Goal: Information Seeking & Learning: Learn about a topic

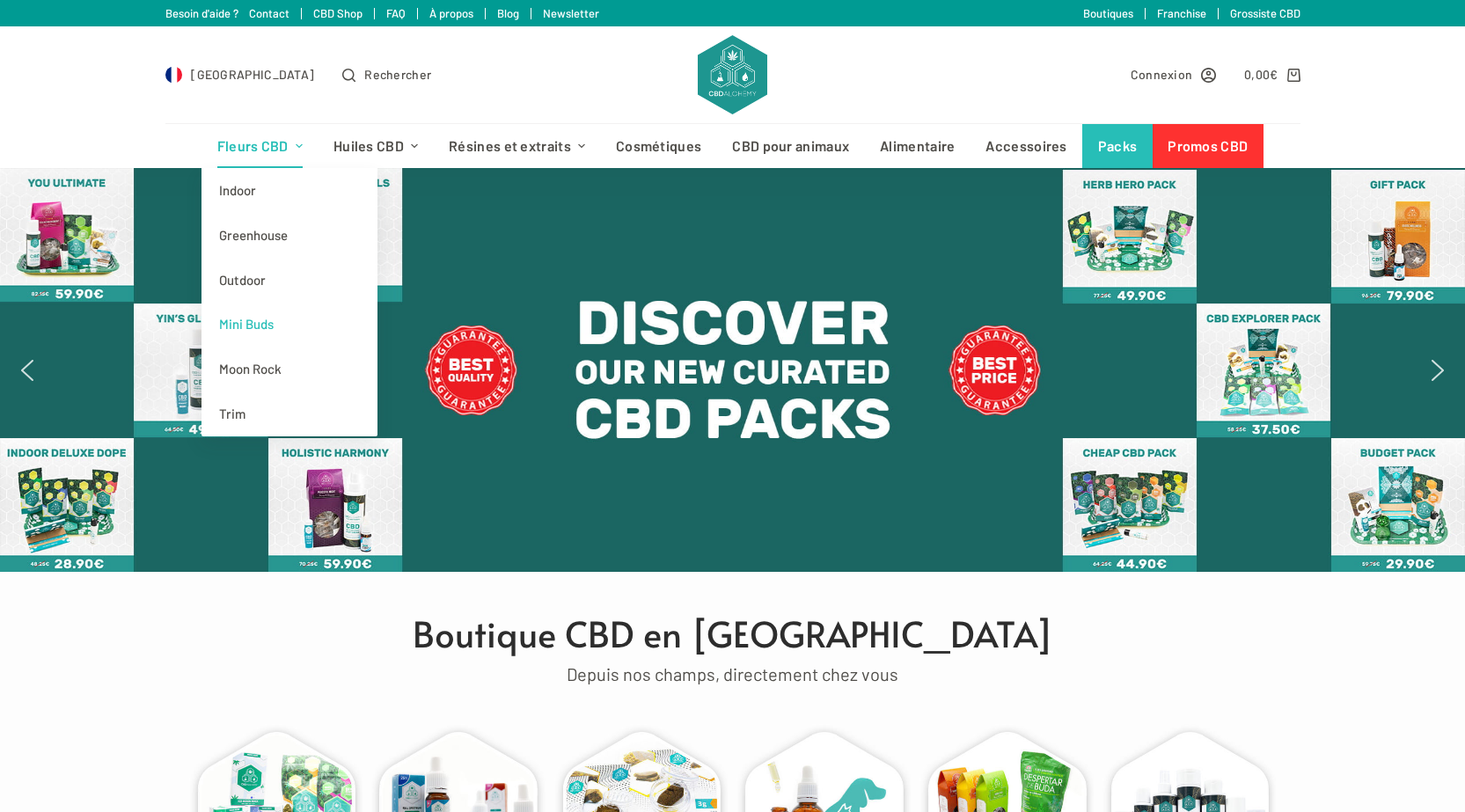
click at [260, 323] on link "Mini Buds" at bounding box center [289, 324] width 176 height 44
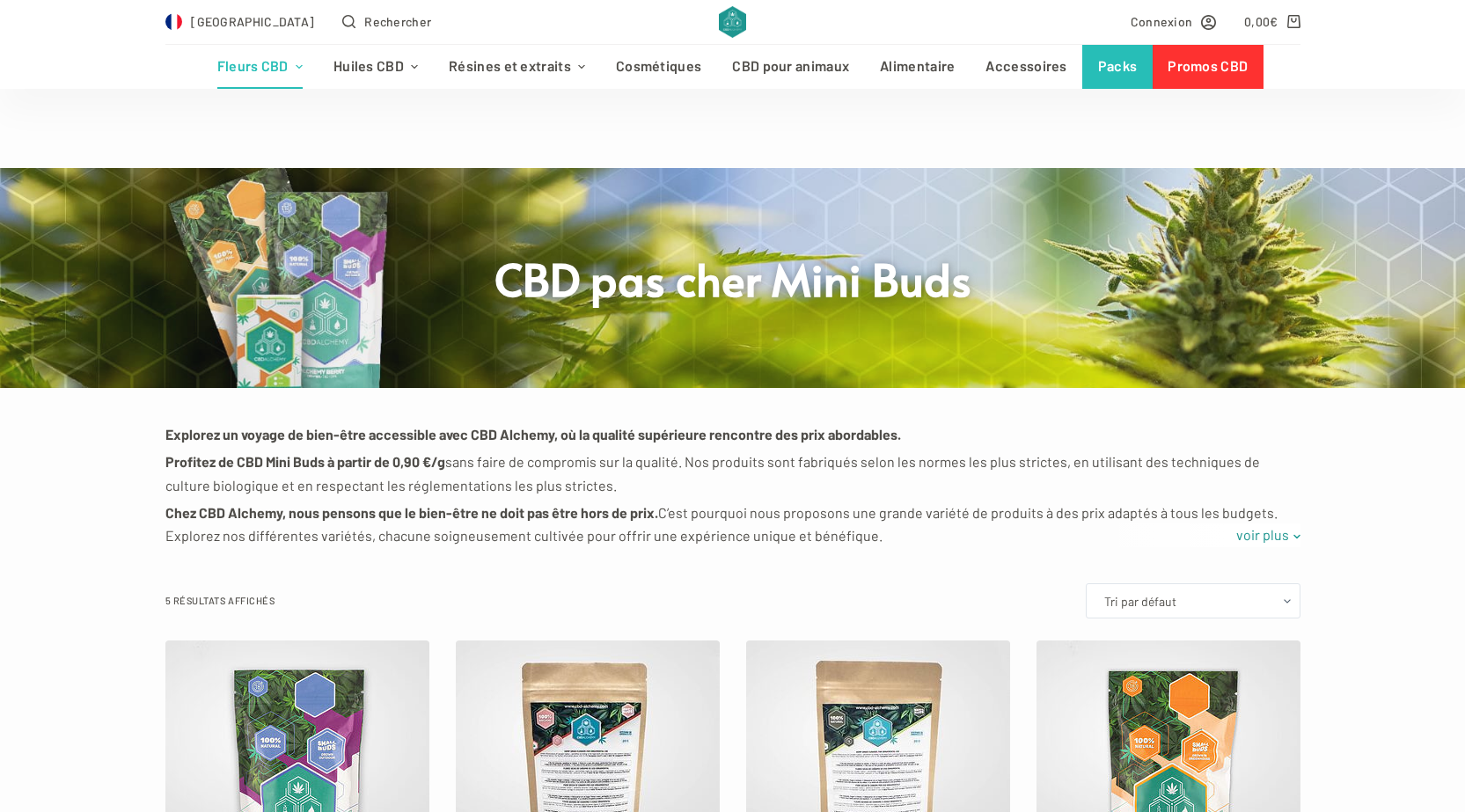
scroll to position [527, 0]
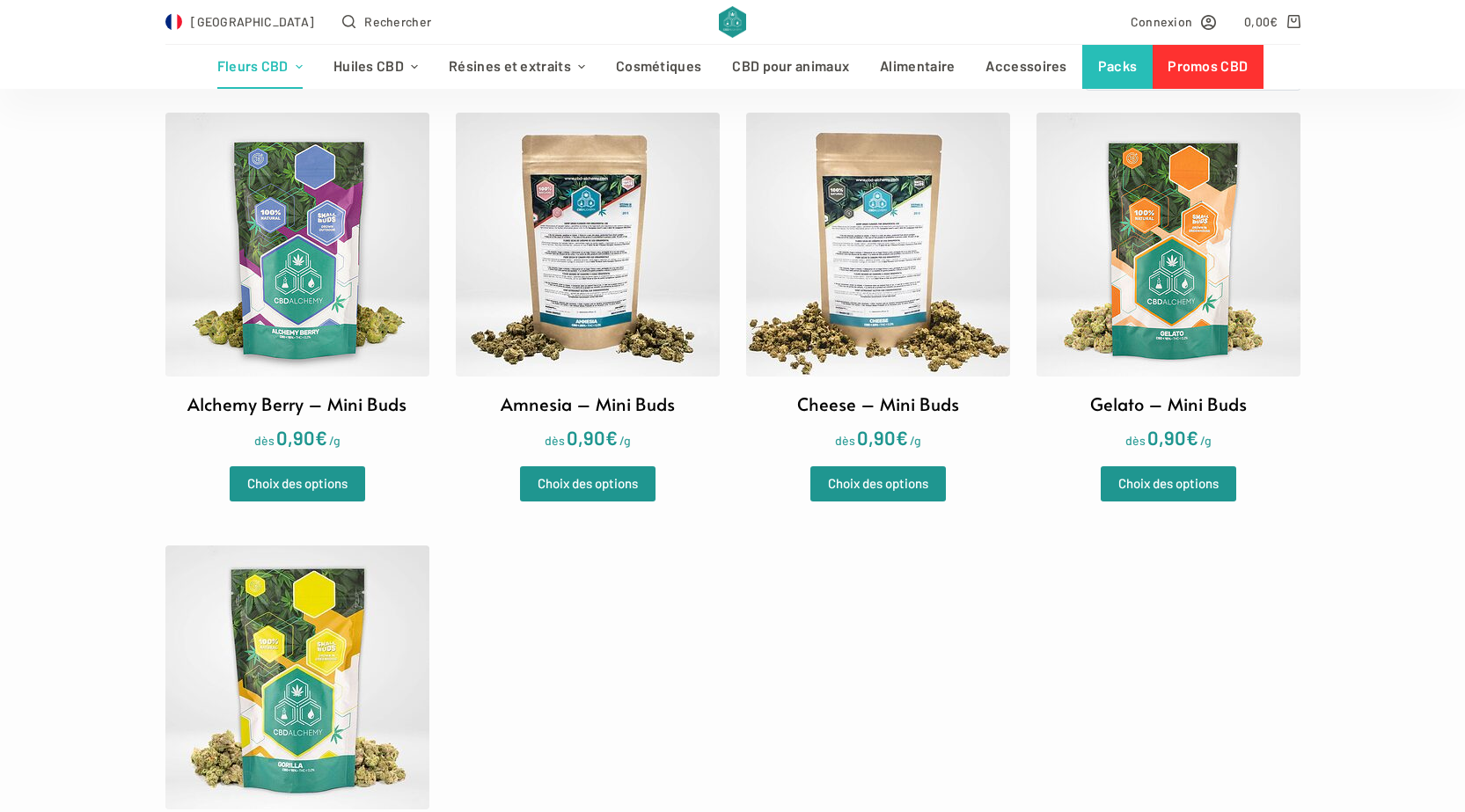
click at [607, 288] on img at bounding box center [587, 244] width 264 height 264
click at [831, 277] on img at bounding box center [878, 244] width 264 height 264
click at [1160, 315] on img at bounding box center [1168, 244] width 264 height 264
click at [289, 304] on img at bounding box center [296, 244] width 264 height 264
click at [370, 708] on img at bounding box center [296, 677] width 264 height 264
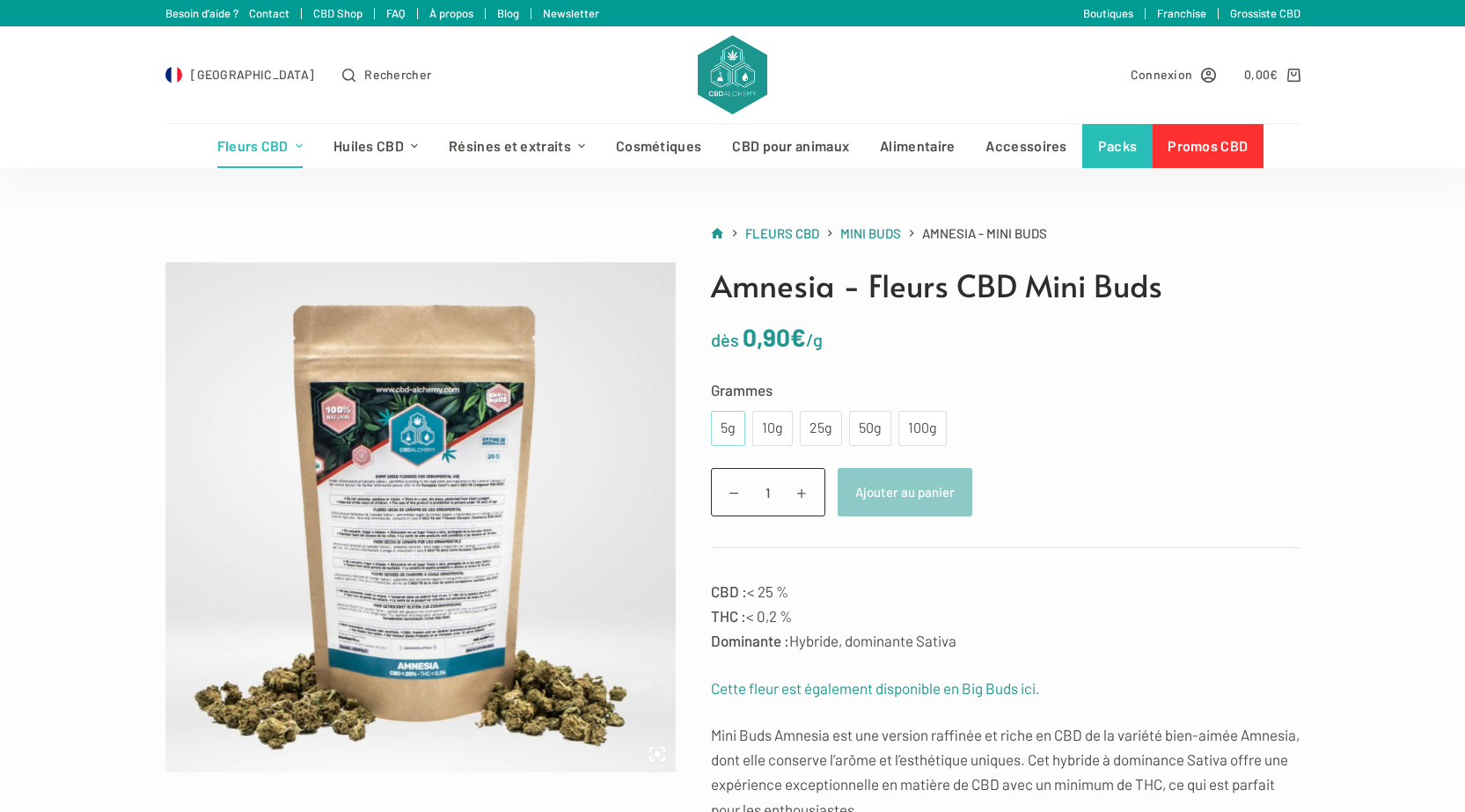
click at [724, 431] on div "5g" at bounding box center [728, 428] width 14 height 23
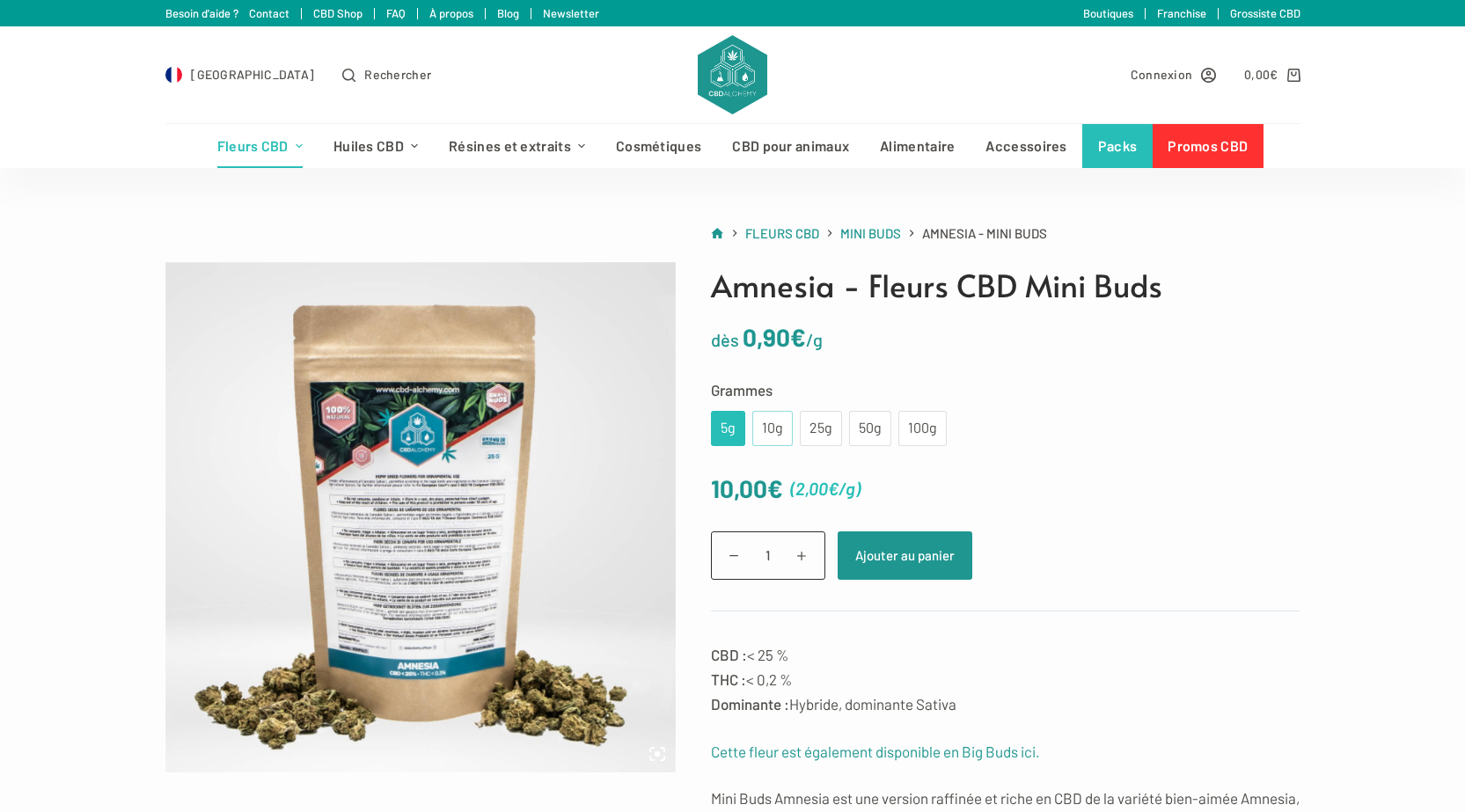
click at [777, 430] on div "10g" at bounding box center [771, 428] width 19 height 23
click at [815, 430] on div "25g" at bounding box center [820, 428] width 21 height 23
click at [878, 429] on div "50g" at bounding box center [869, 428] width 21 height 23
click at [914, 426] on div "100g" at bounding box center [922, 428] width 27 height 23
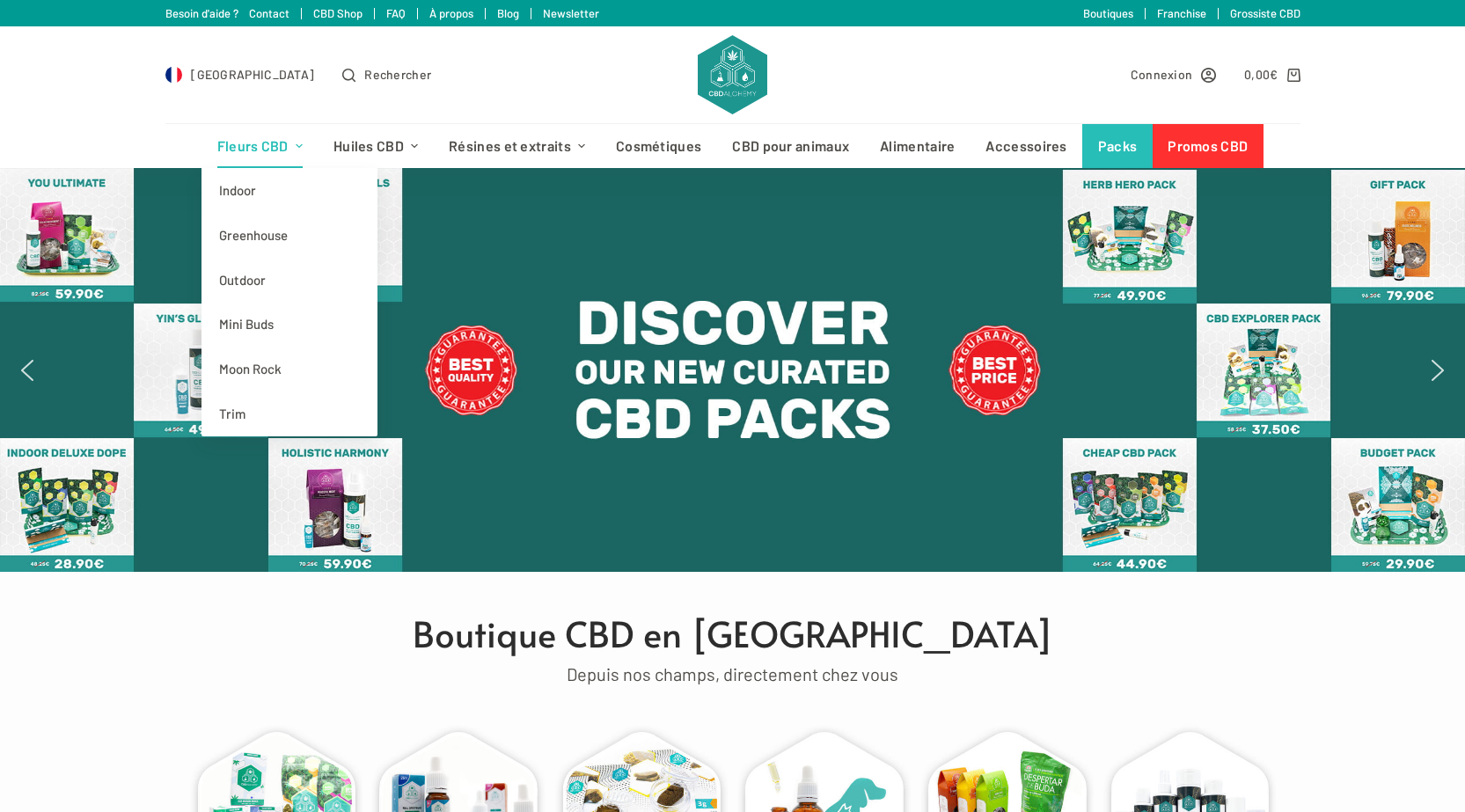
click at [265, 140] on link "Fleurs CBD" at bounding box center [259, 146] width 116 height 44
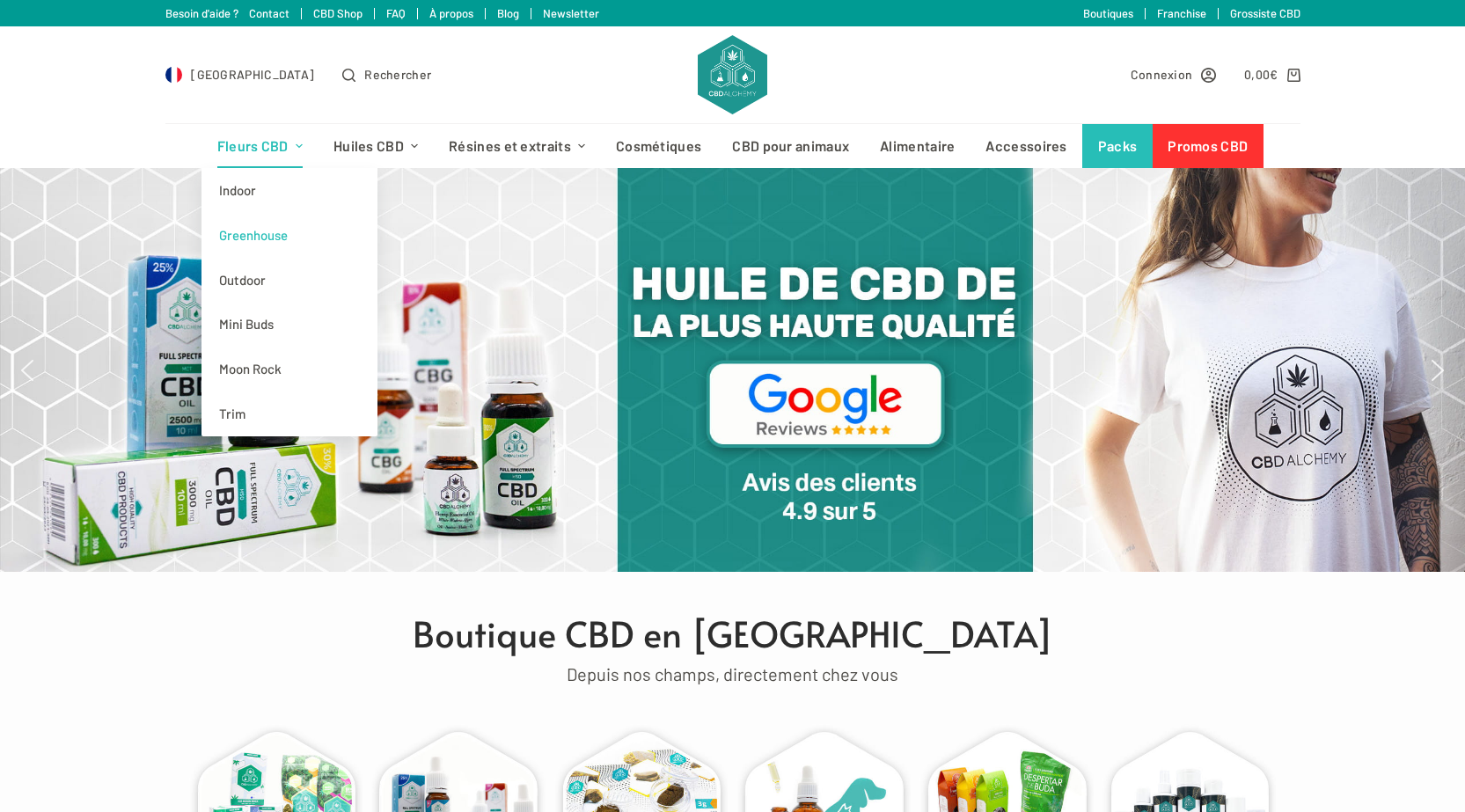
click at [271, 239] on link "Greenhouse" at bounding box center [289, 235] width 176 height 44
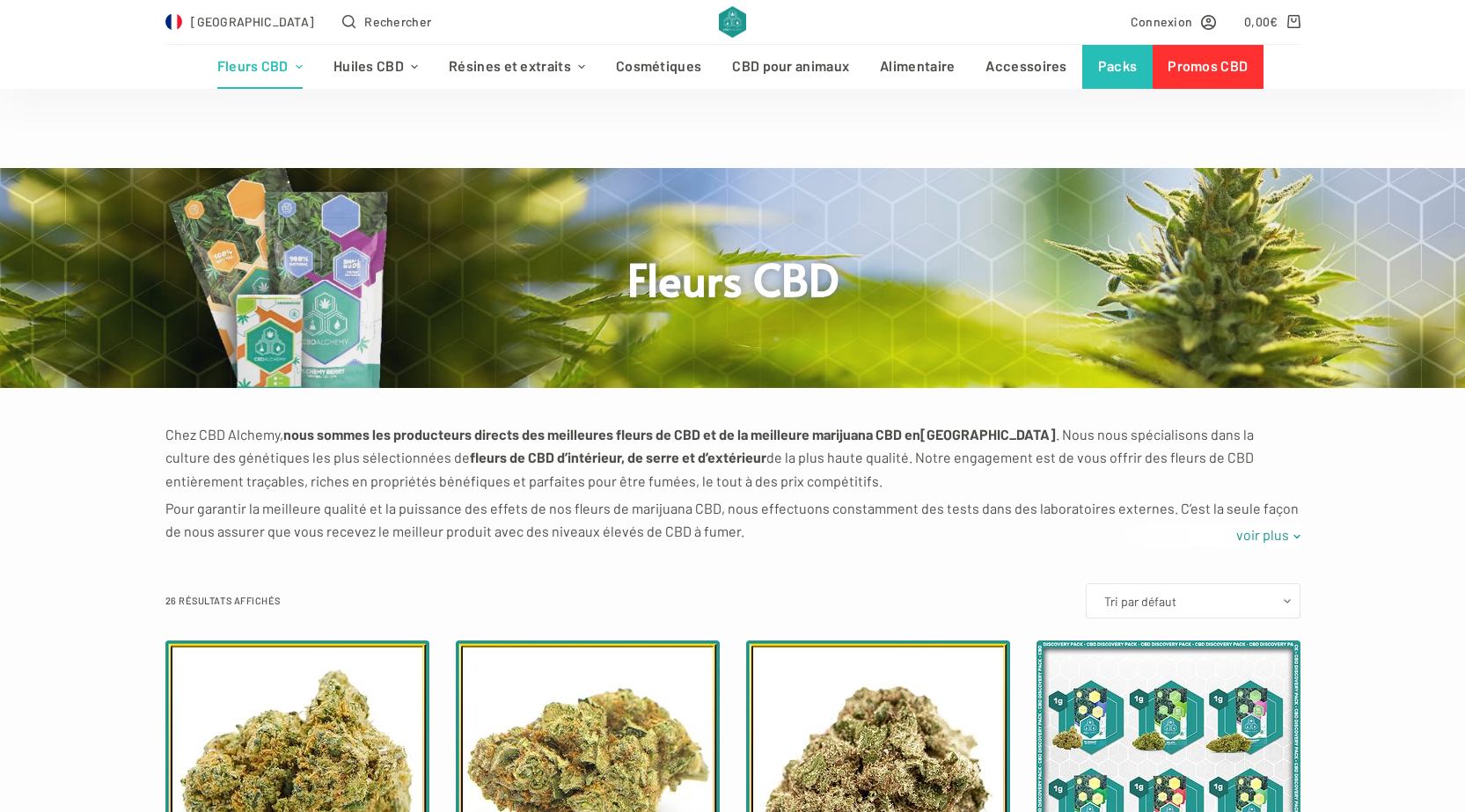
scroll to position [352, 0]
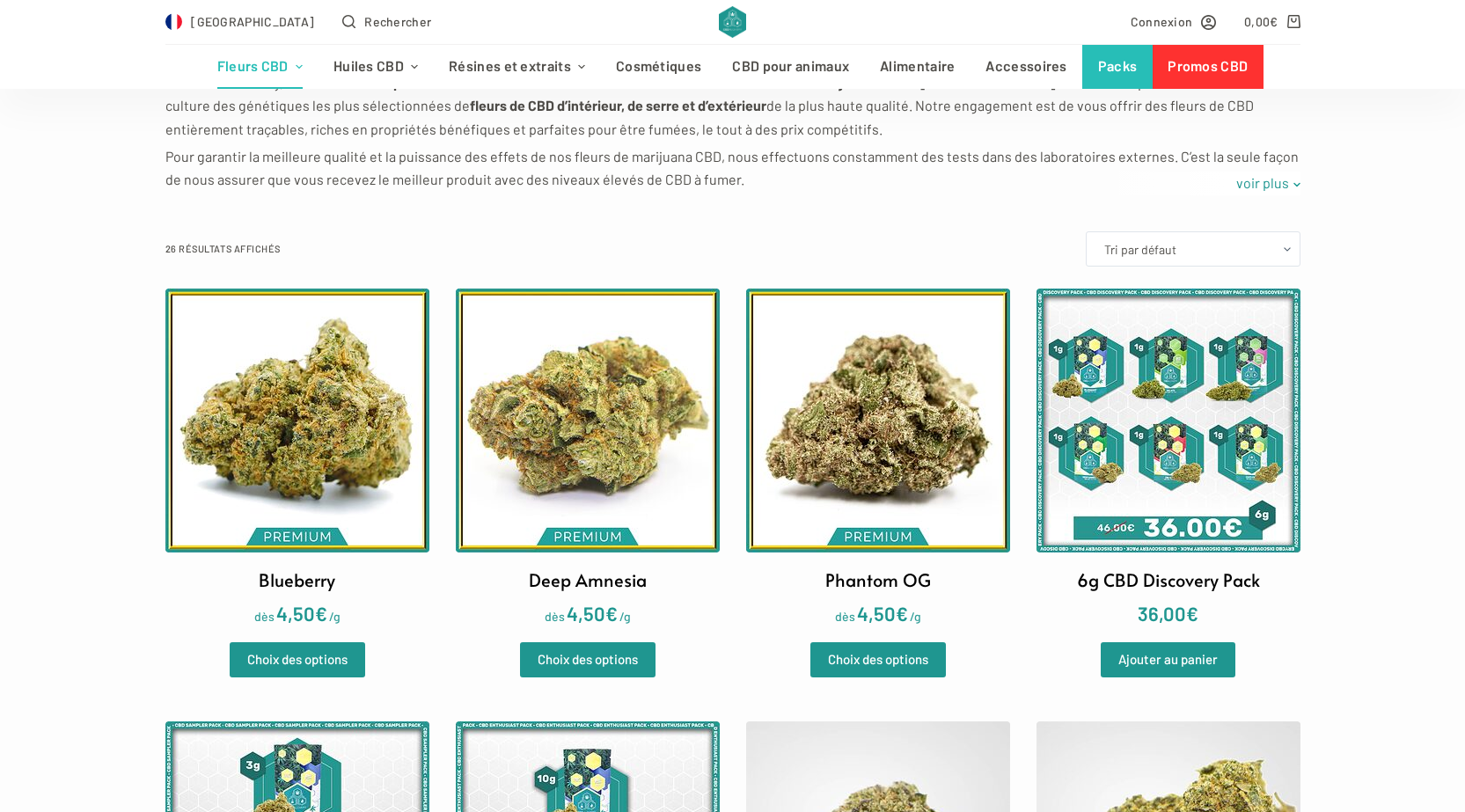
click at [293, 449] on img at bounding box center [296, 420] width 264 height 264
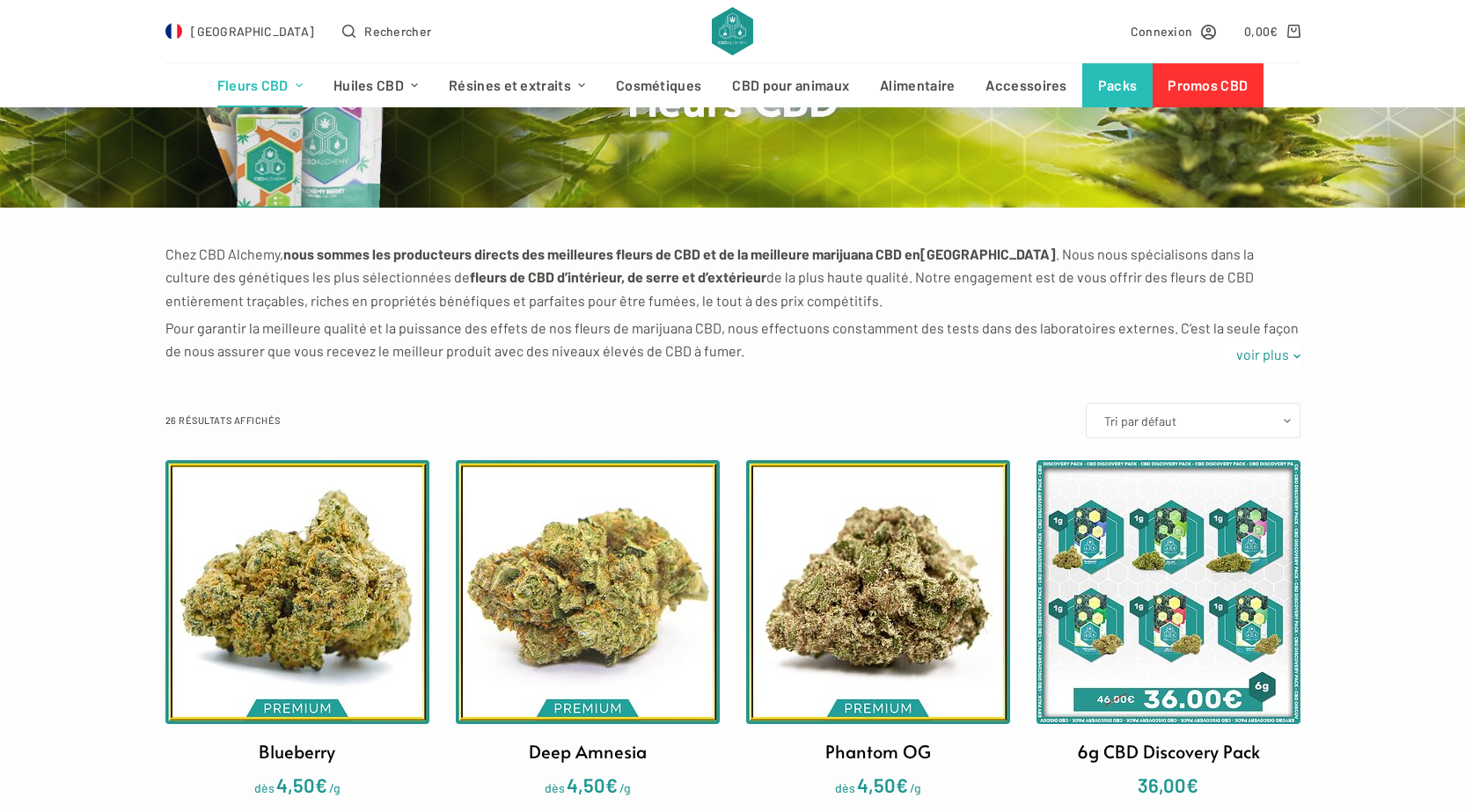
scroll to position [0, 0]
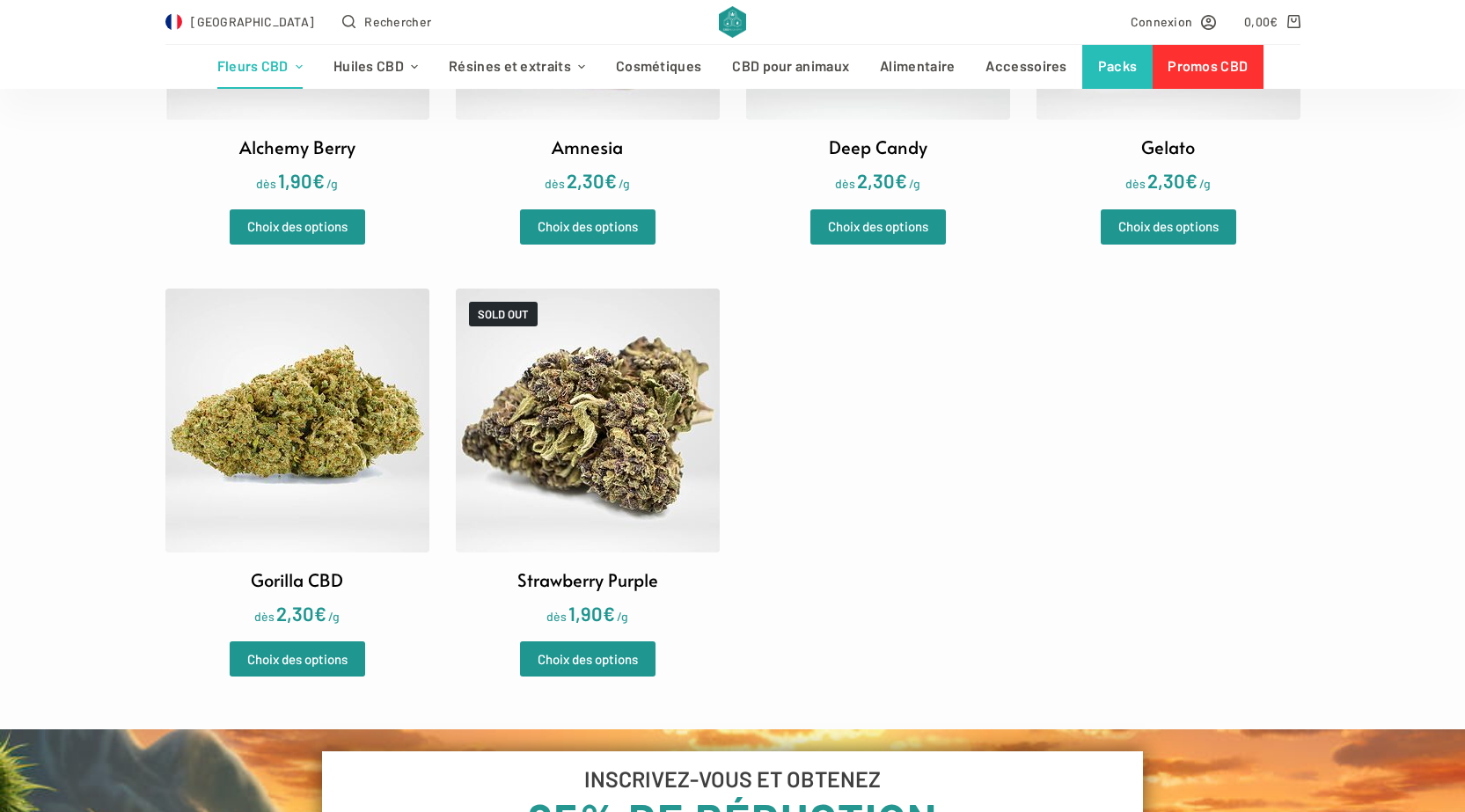
scroll to position [791, 0]
